Goal: Navigation & Orientation: Find specific page/section

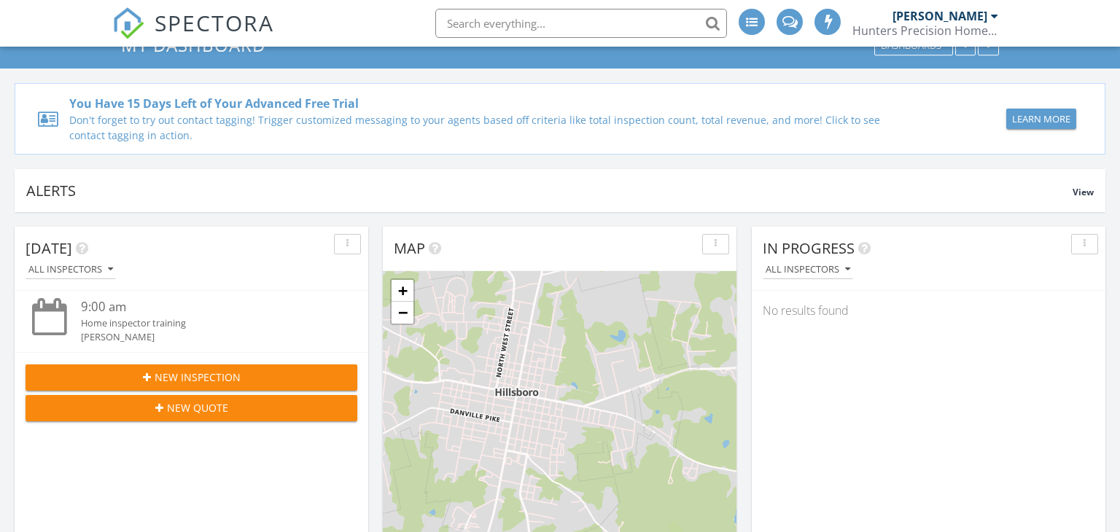
scroll to position [80, 0]
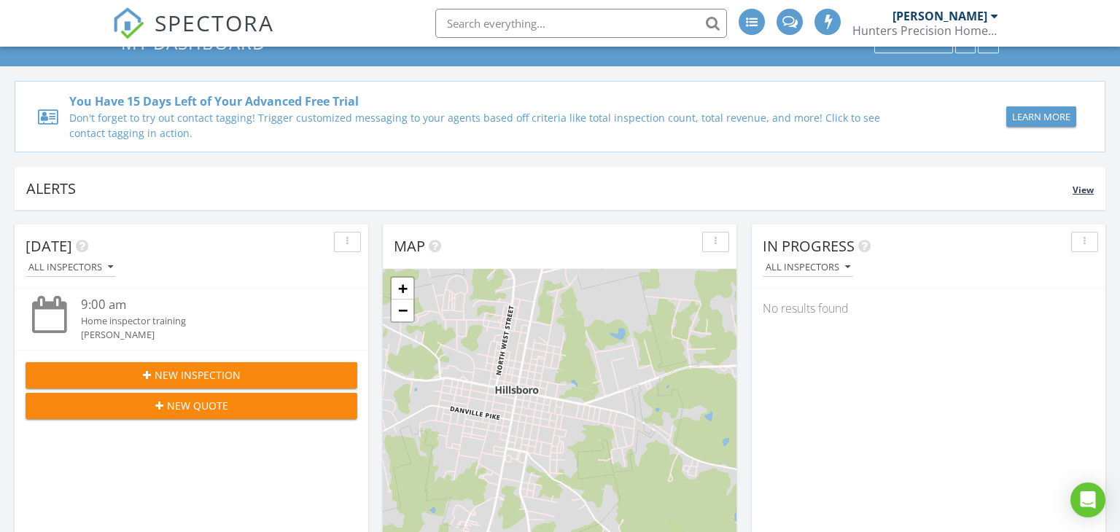
click at [1072, 192] on span "View" at bounding box center [1082, 190] width 21 height 12
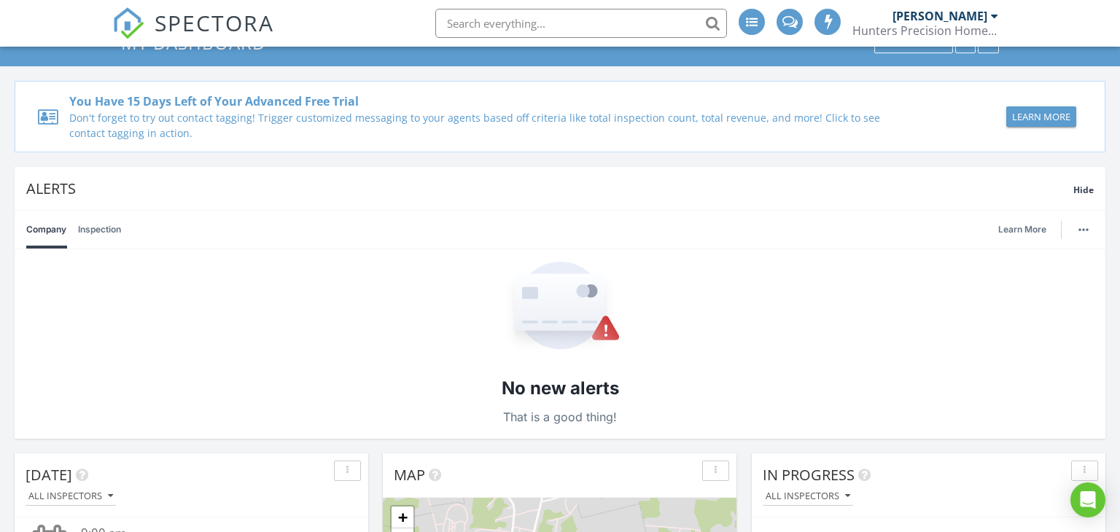
click at [92, 230] on link "Inspection" at bounding box center [99, 230] width 43 height 38
click at [63, 232] on link "Company" at bounding box center [46, 230] width 40 height 38
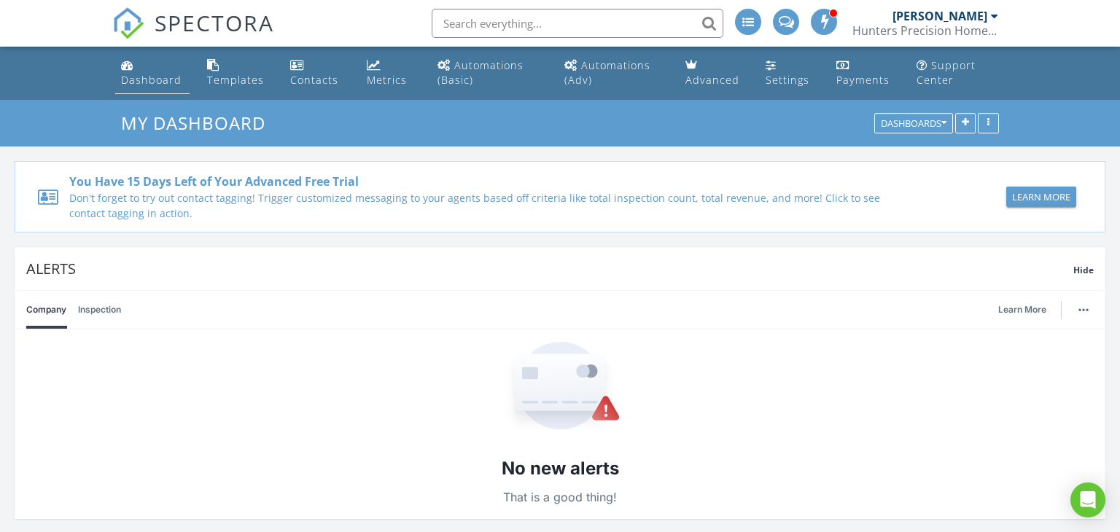
click at [165, 79] on div "Dashboard" at bounding box center [151, 80] width 61 height 14
